Goal: Transaction & Acquisition: Purchase product/service

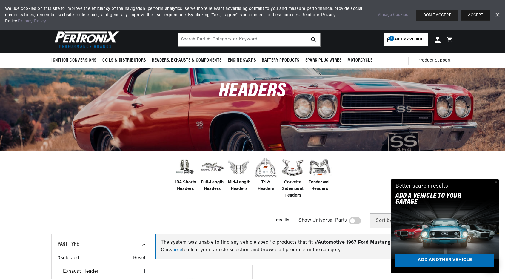
click at [474, 13] on button "ACCEPT" at bounding box center [476, 15] width 30 height 11
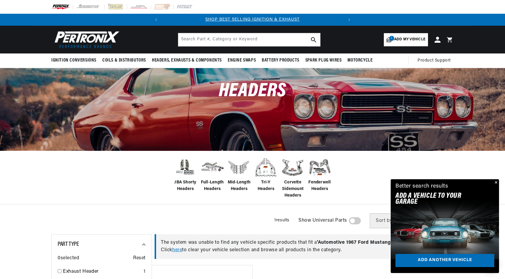
click at [495, 183] on button "Close" at bounding box center [495, 182] width 7 height 7
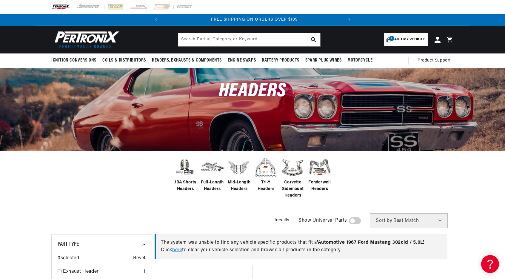
scroll to position [0, 181]
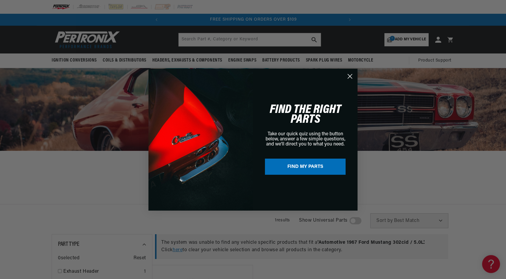
click at [352, 75] on circle "Close dialog" at bounding box center [350, 76] width 10 height 10
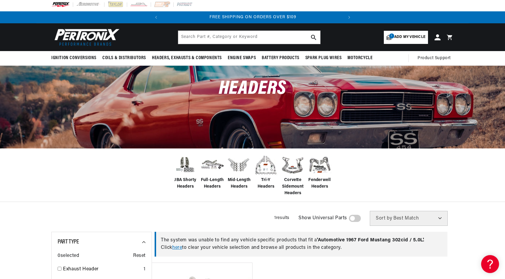
click at [212, 165] on img at bounding box center [212, 164] width 24 height 19
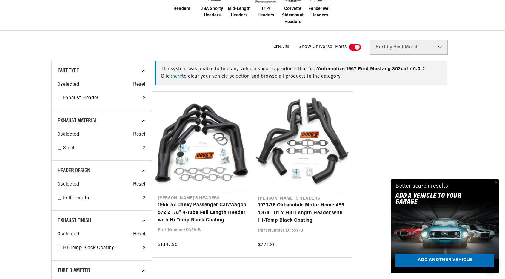
scroll to position [200, 0]
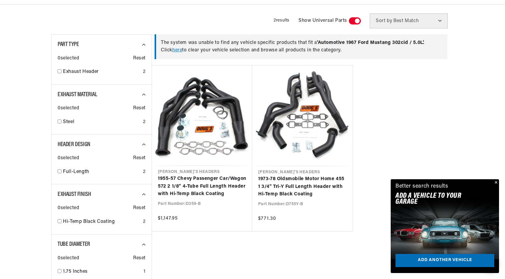
click at [497, 182] on button "Close" at bounding box center [495, 182] width 7 height 7
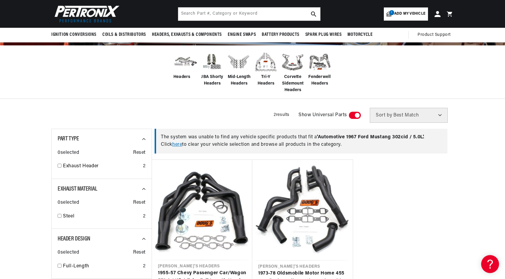
scroll to position [27, 0]
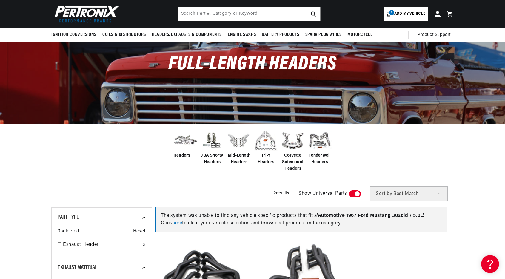
click at [235, 144] on img at bounding box center [239, 140] width 24 height 24
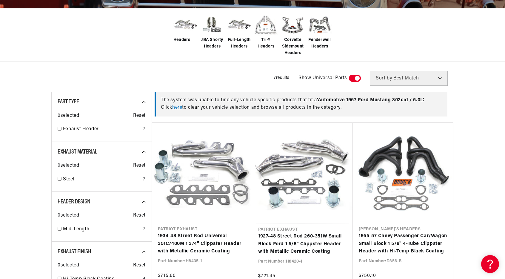
scroll to position [161, 0]
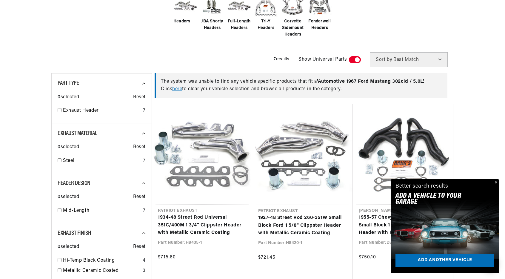
click at [497, 183] on button "Close" at bounding box center [495, 182] width 7 height 7
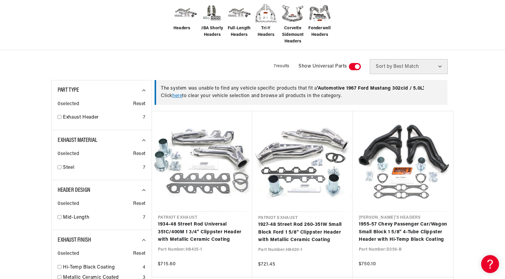
scroll to position [0, 181]
click at [180, 96] on link "here" at bounding box center [177, 96] width 10 height 5
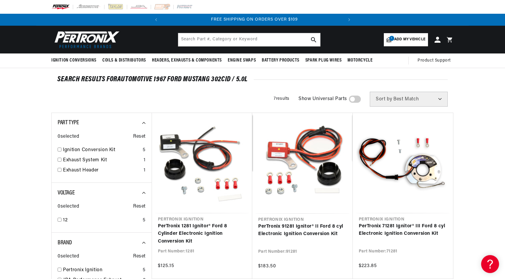
scroll to position [0, 181]
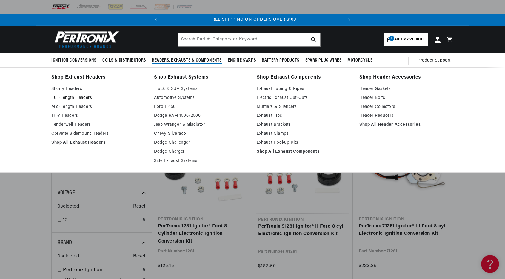
click at [83, 97] on link "Full-Length Headers" at bounding box center [98, 97] width 94 height 7
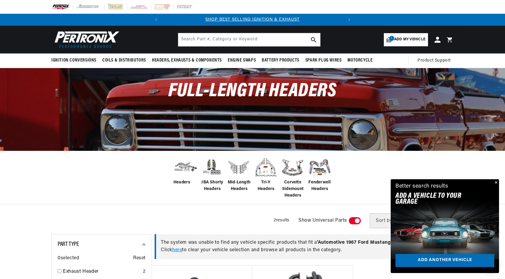
click at [498, 182] on button "Close" at bounding box center [495, 182] width 7 height 7
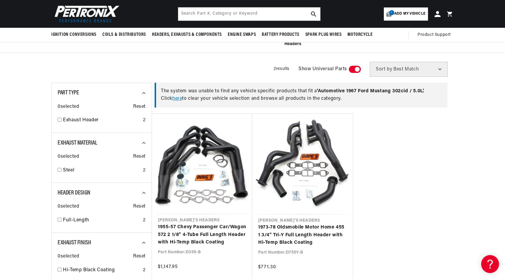
scroll to position [37, 0]
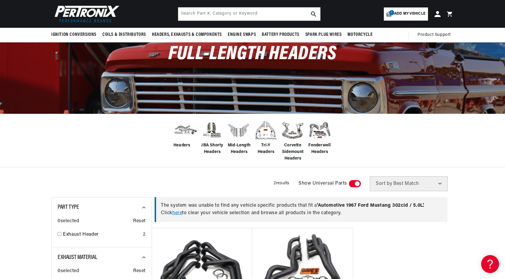
click at [412, 11] on span "Add my vehicle" at bounding box center [410, 14] width 31 height 6
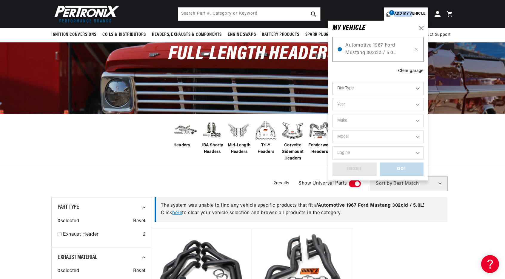
scroll to position [36, 0]
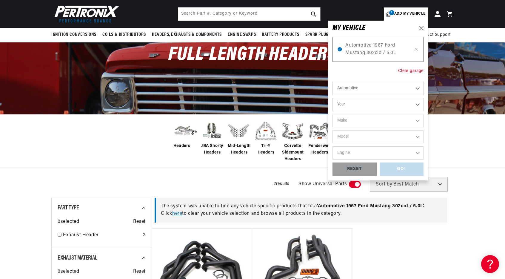
click at [412, 71] on div "Clear garage" at bounding box center [411, 71] width 25 height 7
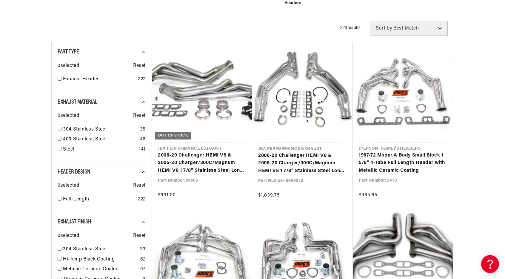
scroll to position [0, 181]
